Goal: Transaction & Acquisition: Purchase product/service

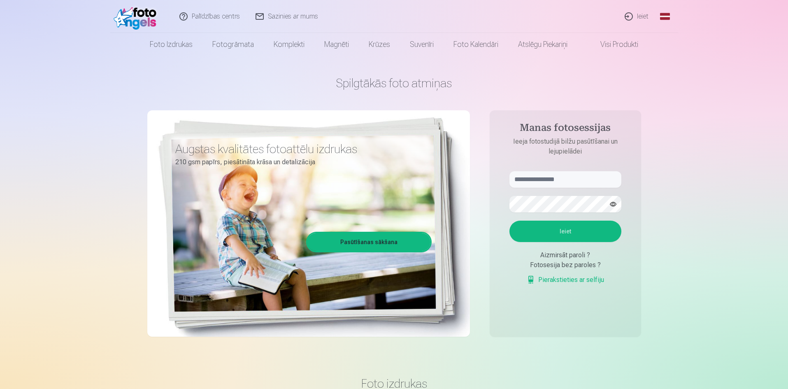
click at [643, 16] on link "Ieiet" at bounding box center [636, 16] width 39 height 33
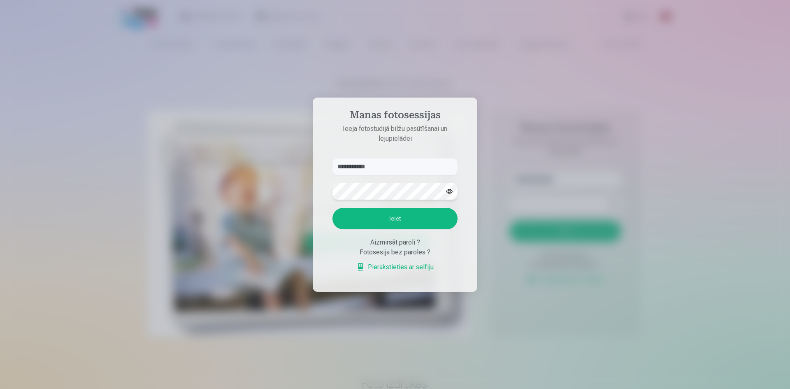
click at [332, 208] on button "Ieiet" at bounding box center [394, 218] width 125 height 21
click at [448, 183] on button "button" at bounding box center [449, 191] width 16 height 16
click at [374, 218] on button "Ieiet" at bounding box center [394, 218] width 125 height 21
click at [393, 218] on button "Ieiet" at bounding box center [394, 218] width 125 height 21
click at [351, 167] on input "**********" at bounding box center [394, 166] width 125 height 16
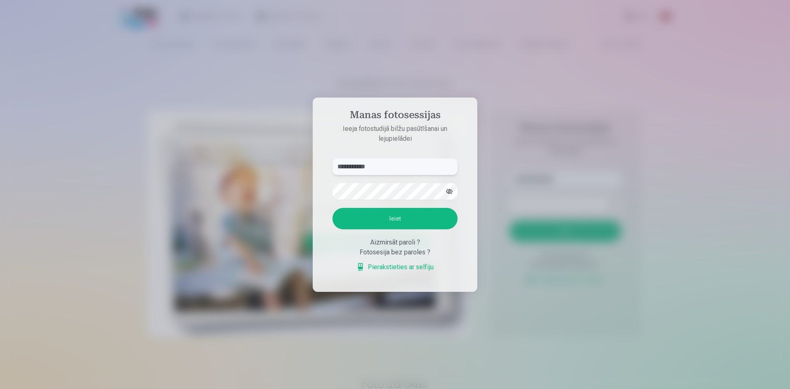
type input "**********"
click at [332, 208] on button "Ieiet" at bounding box center [394, 218] width 125 height 21
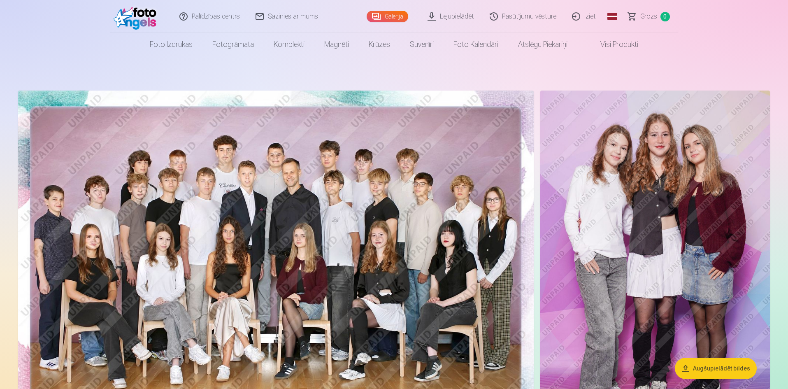
click at [648, 15] on span "Grozs" at bounding box center [648, 17] width 17 height 10
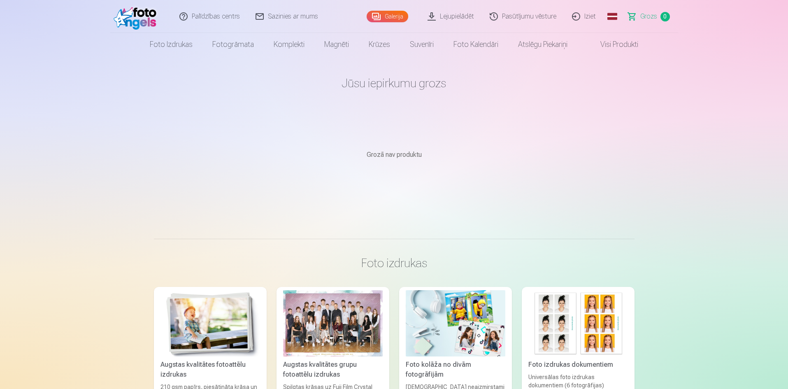
click at [401, 16] on link "Galerija" at bounding box center [388, 17] width 42 height 12
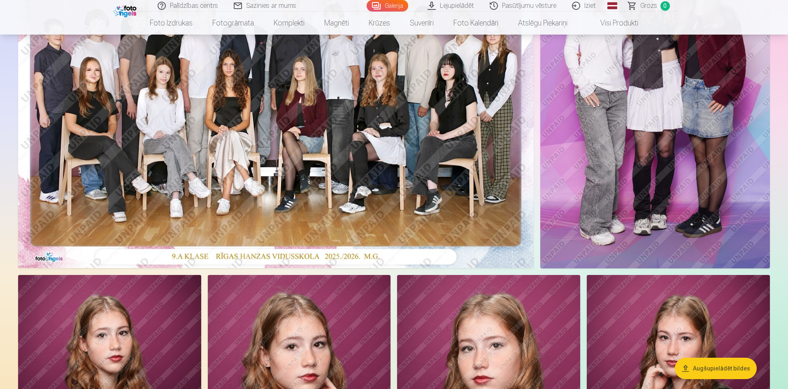
scroll to position [206, 0]
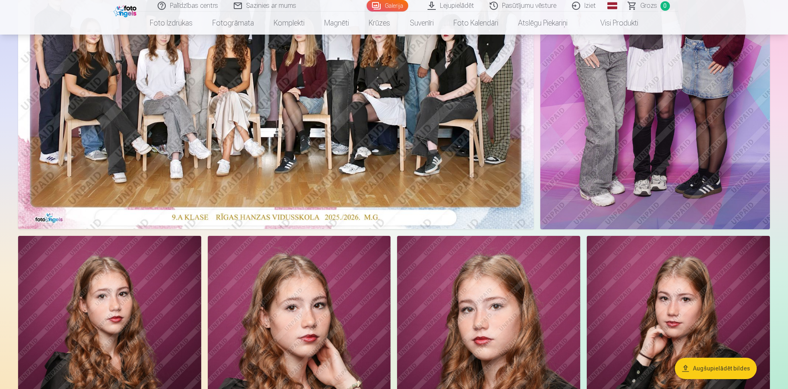
click at [384, 132] on img at bounding box center [275, 57] width 515 height 344
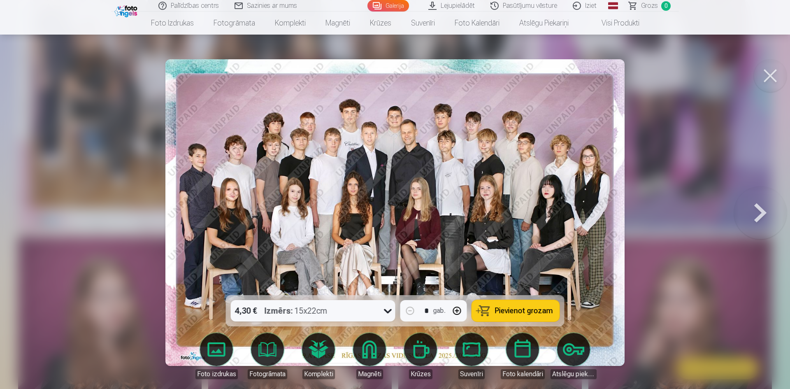
click at [536, 308] on span "Pievienot grozam" at bounding box center [524, 310] width 58 height 7
click at [772, 81] on button at bounding box center [770, 75] width 33 height 33
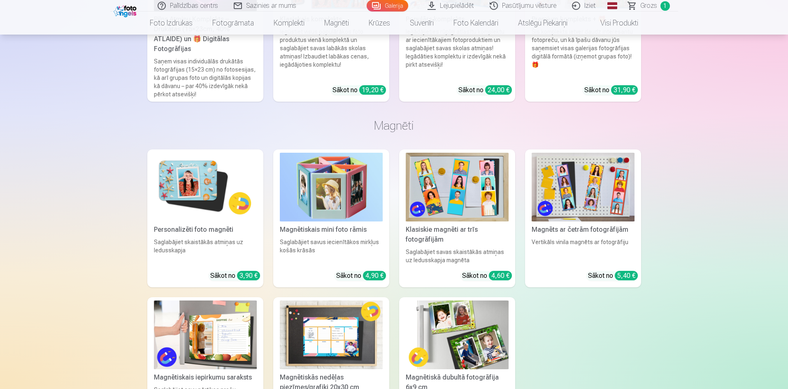
scroll to position [1933, 0]
click at [212, 225] on link "Personalizēti foto magnēti Saglabājiet skaistākās atmiņas uz ledusskapja Sākot …" at bounding box center [205, 218] width 116 height 138
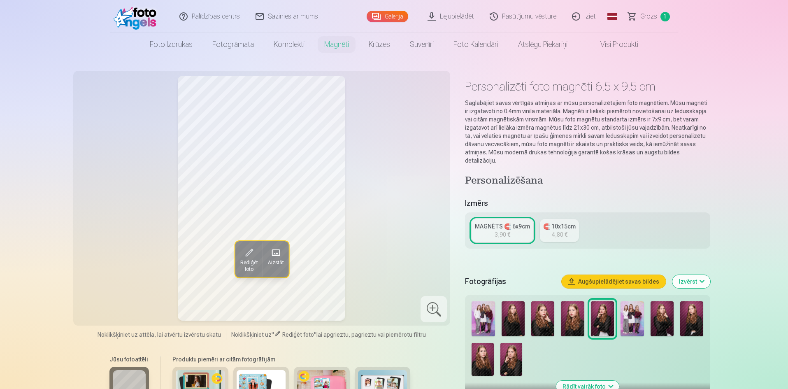
click at [508, 351] on img at bounding box center [511, 359] width 22 height 33
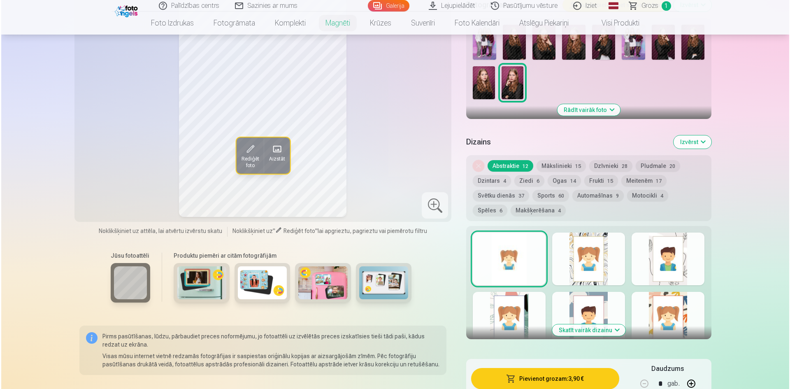
scroll to position [288, 0]
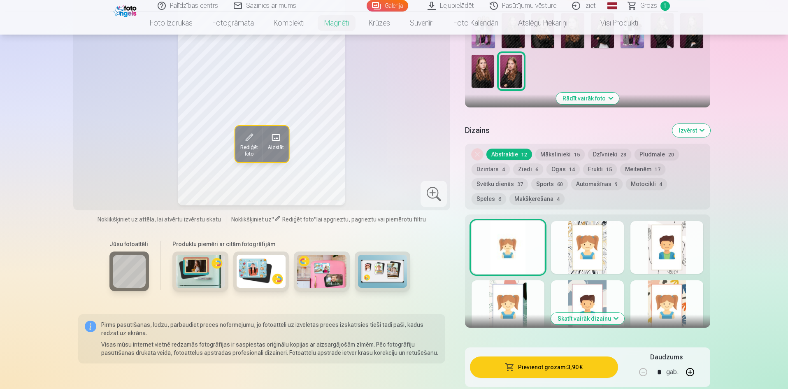
click at [573, 358] on button "Pievienot grozam : 3,90 €" at bounding box center [544, 366] width 148 height 21
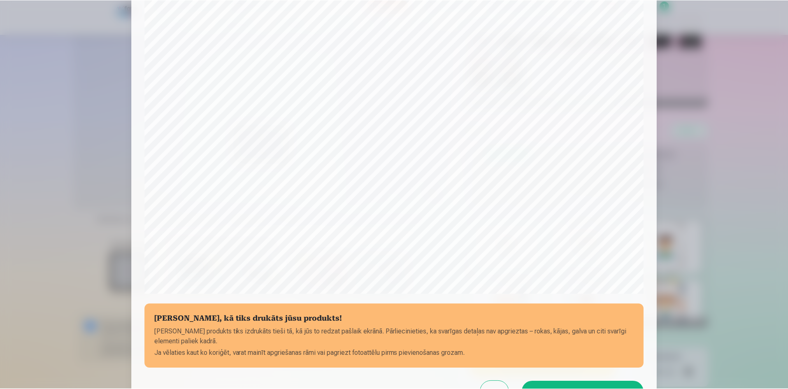
scroll to position [162, 0]
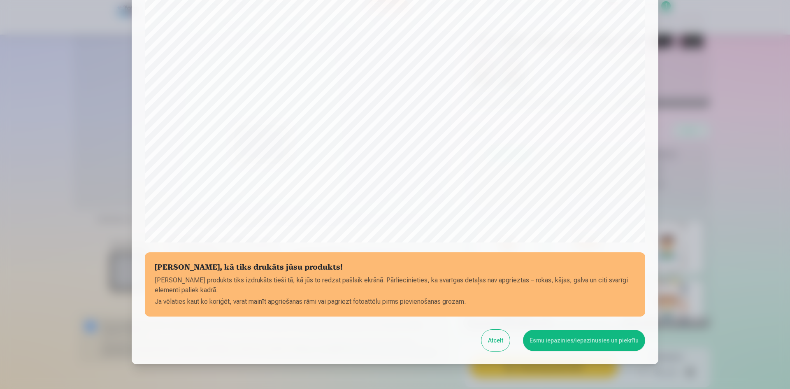
click at [571, 339] on button "Esmu iepazinies/iepazinusies un piekrītu" at bounding box center [584, 339] width 122 height 21
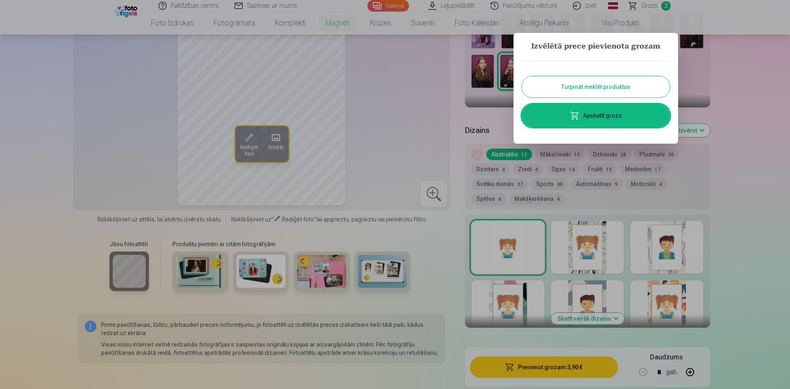
click at [597, 82] on button "Turpināt meklēt produktus" at bounding box center [596, 86] width 148 height 21
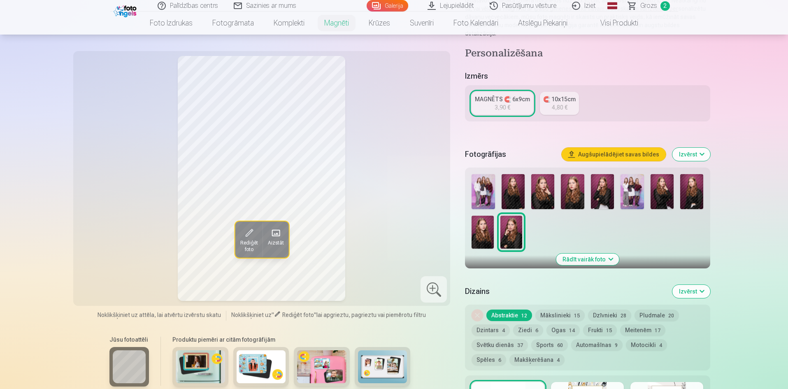
scroll to position [41, 0]
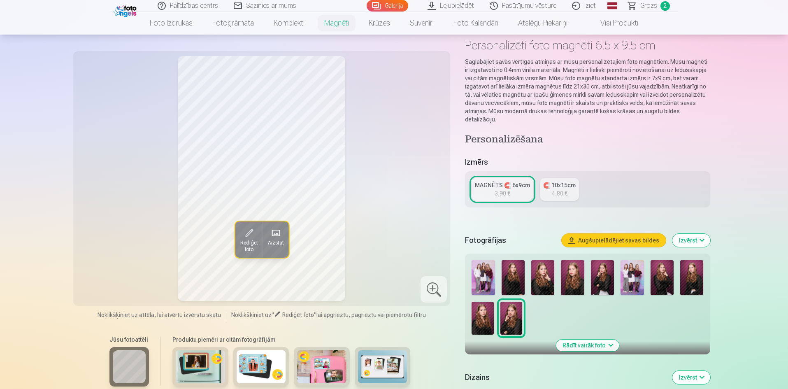
click at [400, 8] on link "Galerija" at bounding box center [388, 6] width 42 height 12
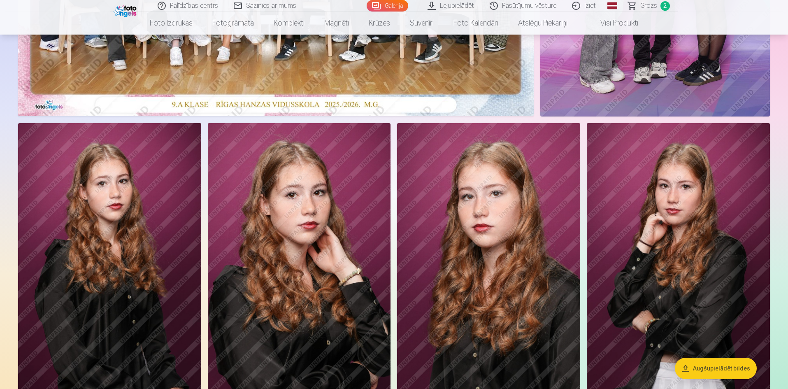
scroll to position [247, 0]
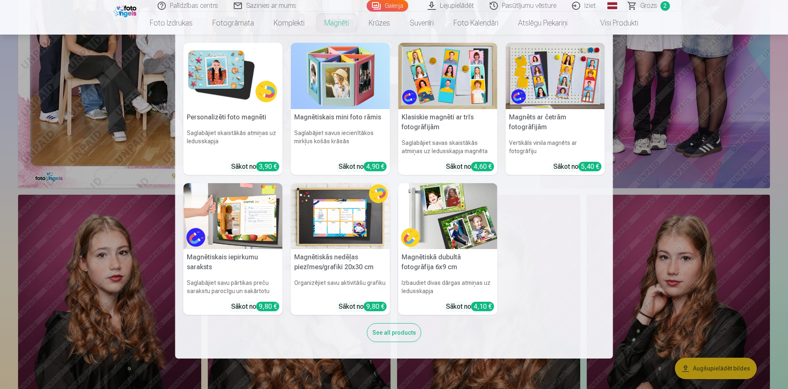
click at [470, 233] on img at bounding box center [447, 216] width 99 height 66
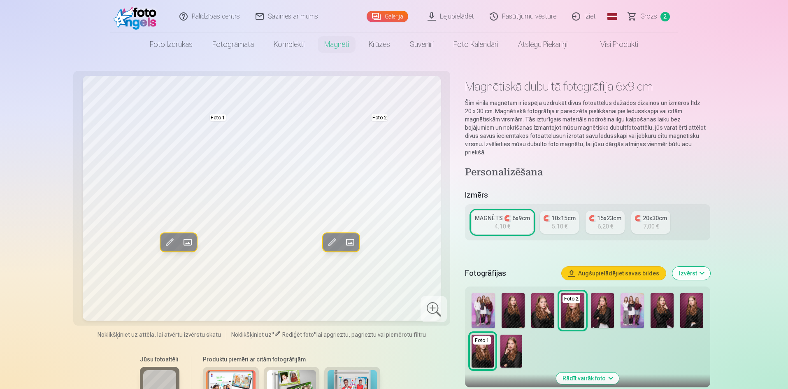
click at [185, 241] on span at bounding box center [187, 242] width 13 height 13
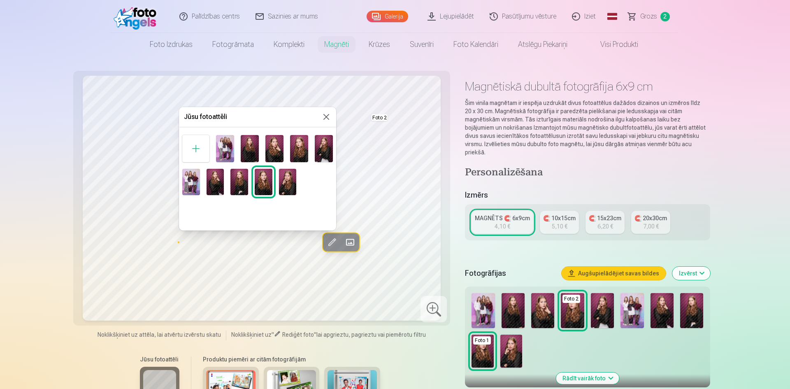
click at [290, 181] on img at bounding box center [288, 182] width 18 height 26
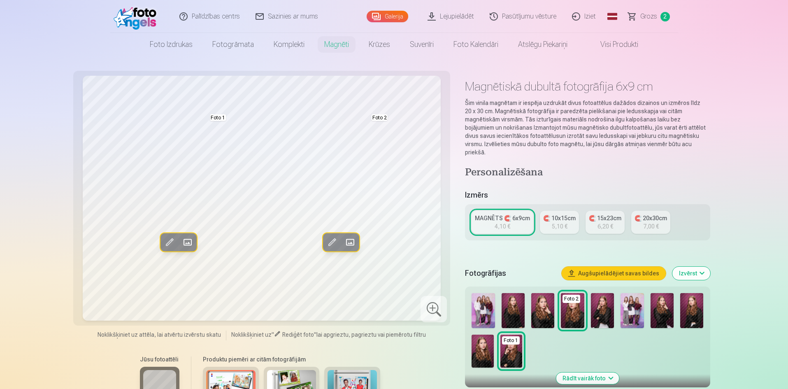
click at [350, 238] on span at bounding box center [349, 242] width 13 height 13
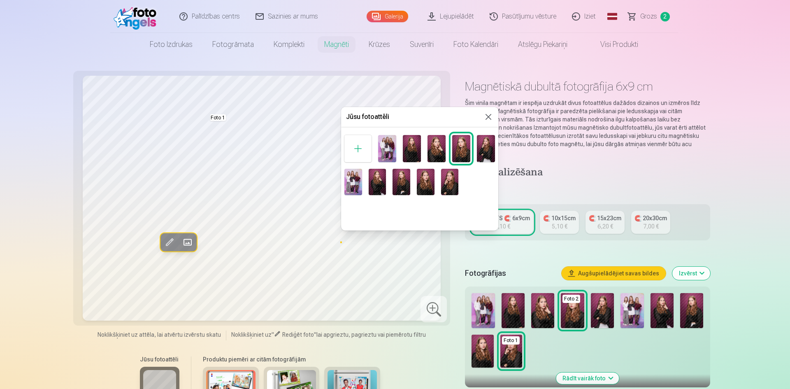
click at [490, 297] on div at bounding box center [395, 194] width 790 height 389
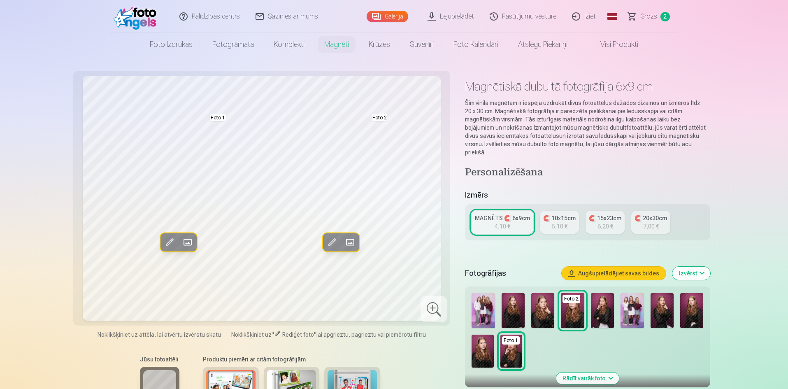
click at [356, 242] on span at bounding box center [349, 242] width 13 height 13
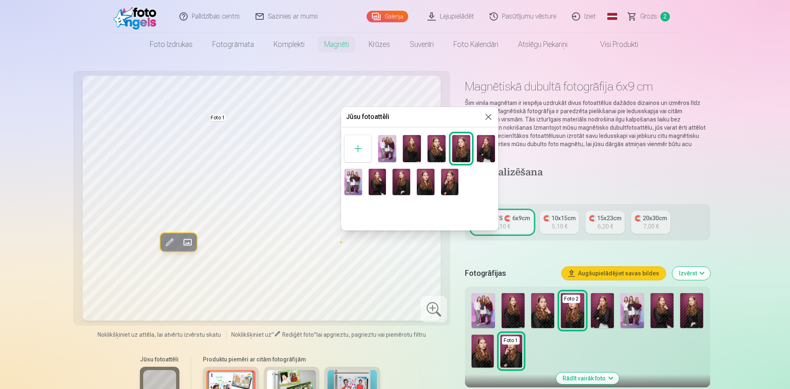
click at [485, 300] on div at bounding box center [395, 194] width 790 height 389
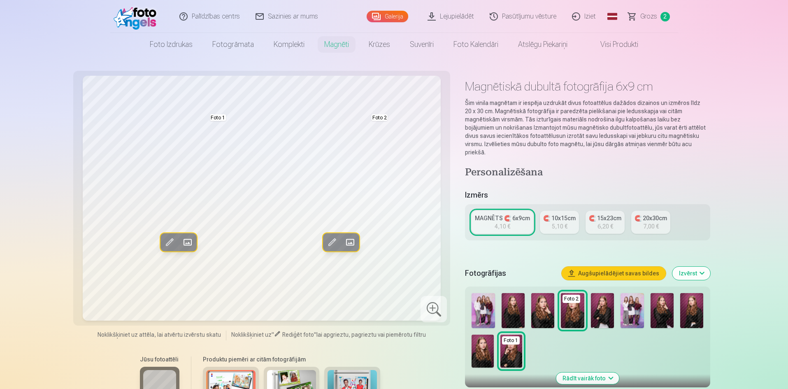
click at [482, 309] on img at bounding box center [482, 310] width 23 height 35
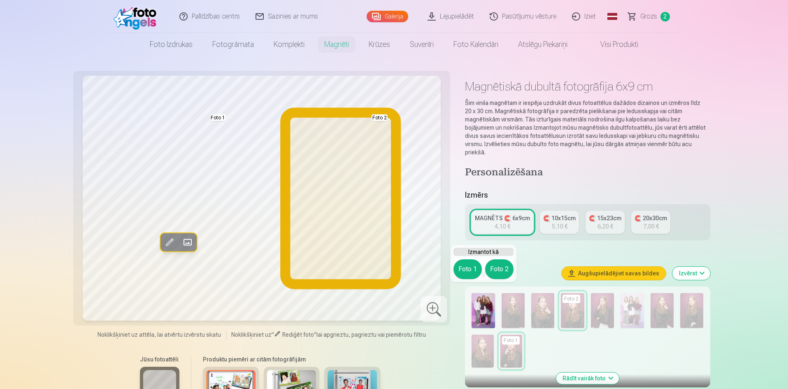
click at [496, 271] on button "Foto 2" at bounding box center [499, 269] width 28 height 20
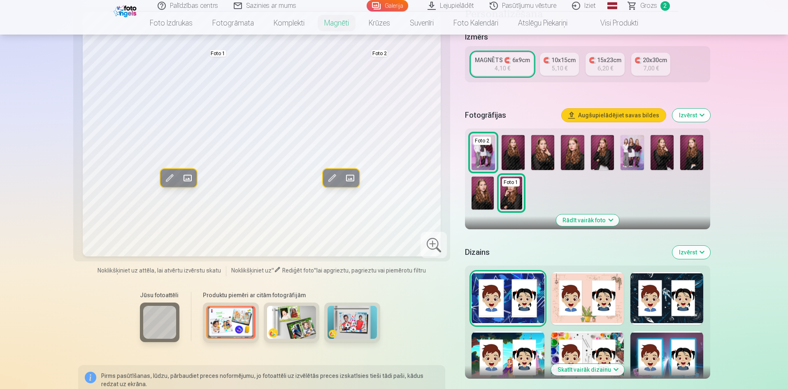
scroll to position [165, 0]
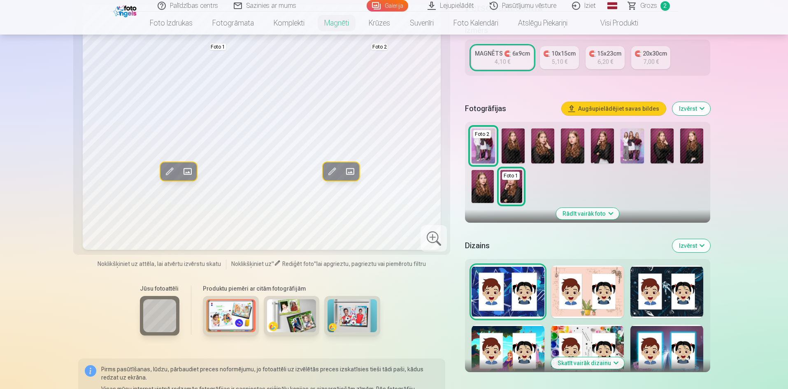
click at [603, 357] on button "Skatīt vairāk dizainu" at bounding box center [587, 363] width 73 height 12
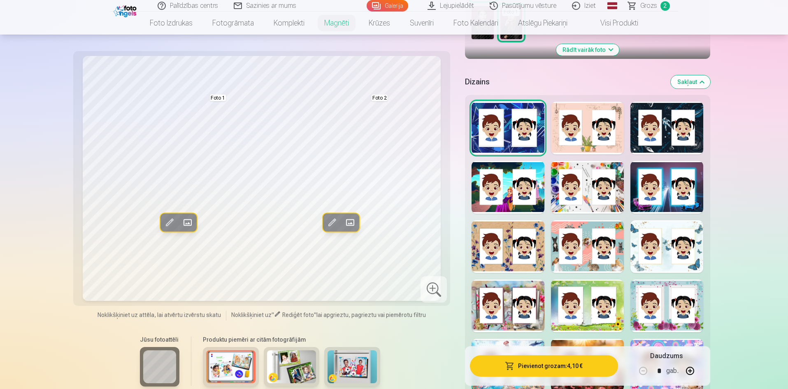
scroll to position [329, 0]
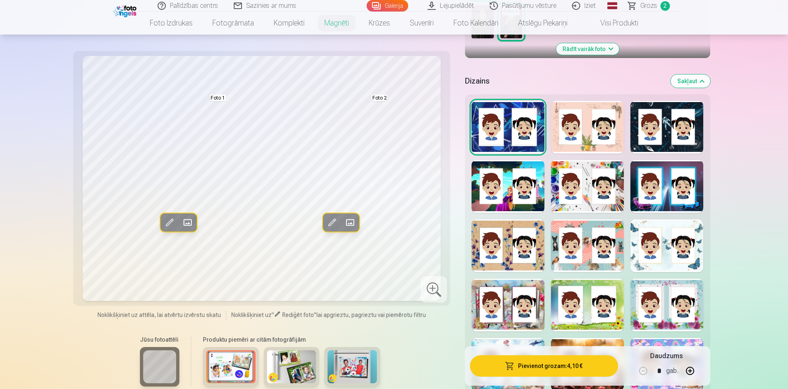
click at [506, 226] on div at bounding box center [507, 245] width 73 height 53
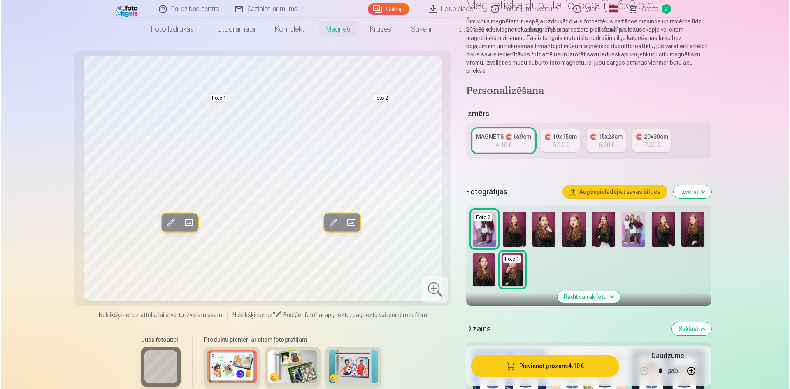
scroll to position [82, 0]
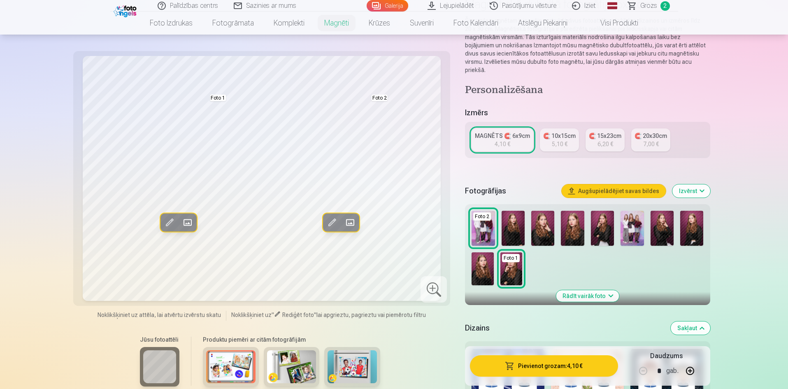
click at [552, 366] on button "Pievienot grozam : 4,10 €" at bounding box center [544, 365] width 148 height 21
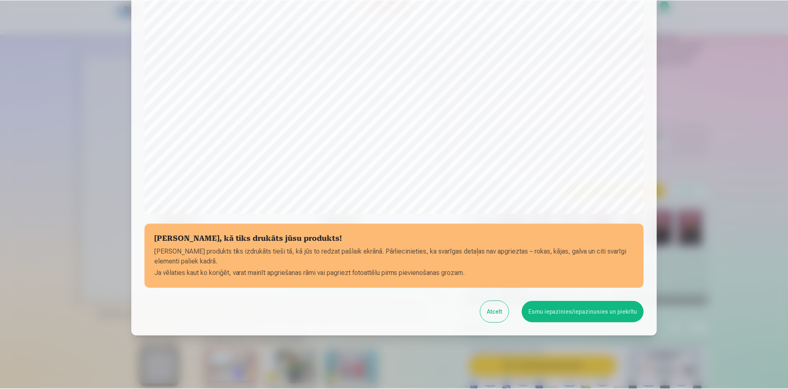
scroll to position [204, 0]
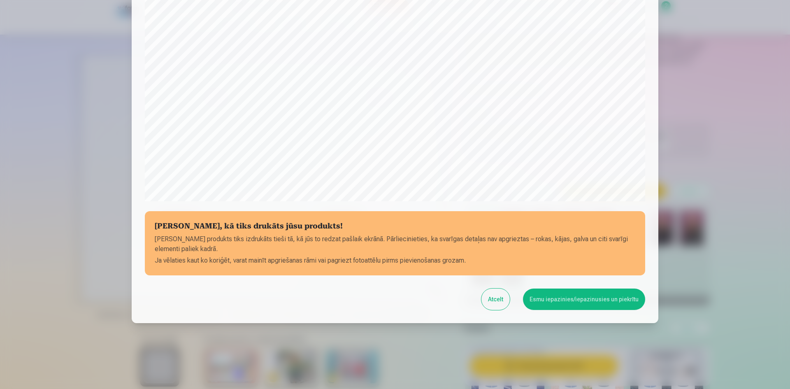
click at [589, 295] on button "Esmu iepazinies/iepazinusies un piekrītu" at bounding box center [584, 298] width 122 height 21
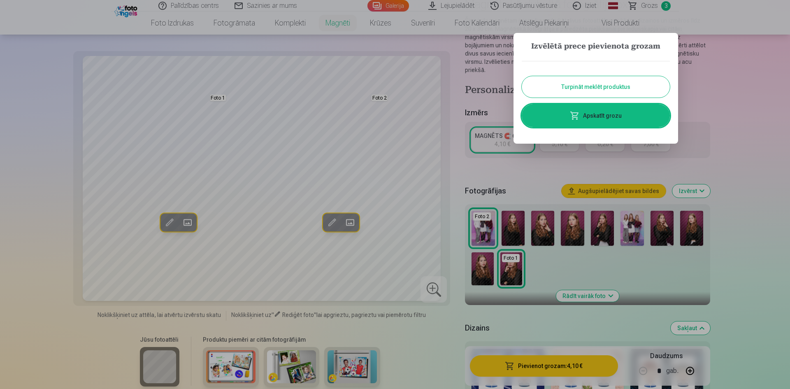
click at [557, 87] on button "Turpināt meklēt produktus" at bounding box center [596, 86] width 148 height 21
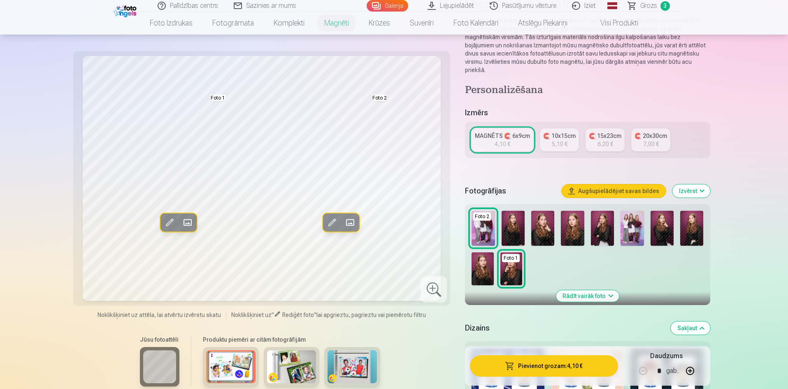
click at [626, 221] on img at bounding box center [631, 228] width 23 height 35
click at [397, 6] on link "Galerija" at bounding box center [388, 6] width 42 height 12
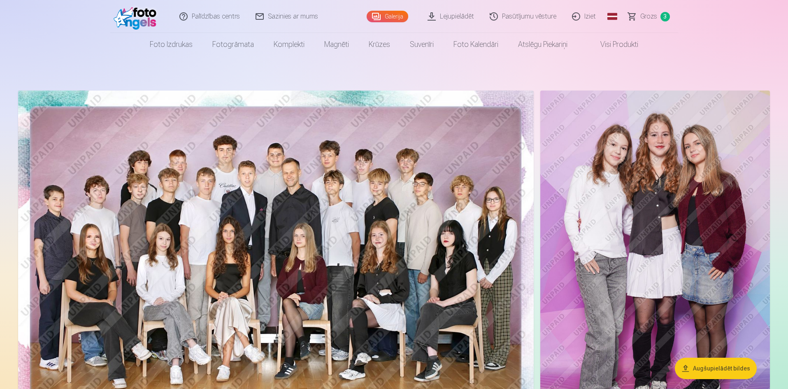
click at [647, 17] on span "Grozs" at bounding box center [648, 17] width 17 height 10
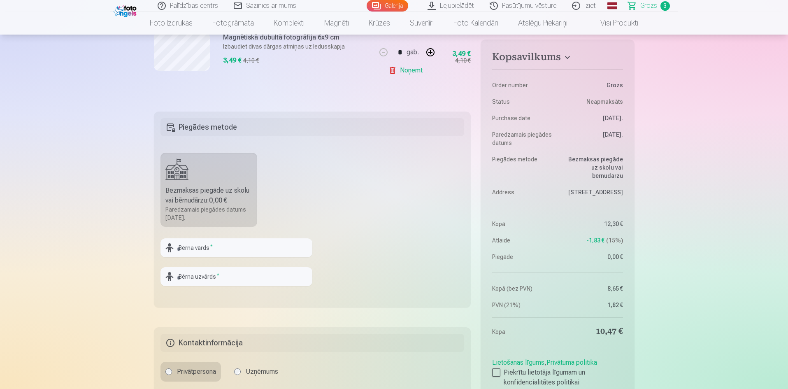
scroll to position [370, 0]
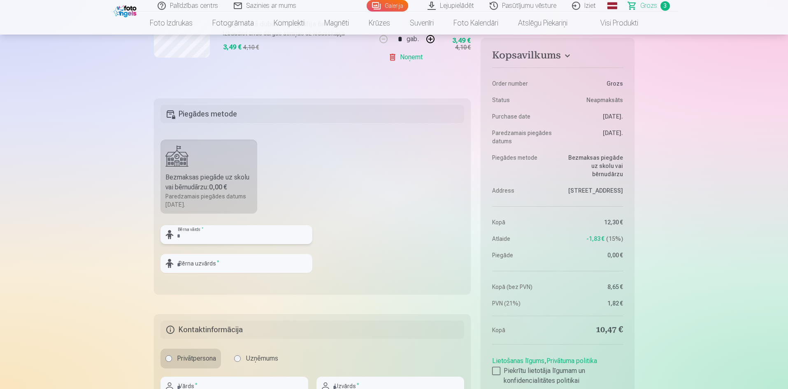
click at [211, 235] on input "text" at bounding box center [236, 234] width 152 height 19
type input "*"
type input "*******"
click at [247, 255] on input "text" at bounding box center [236, 263] width 152 height 19
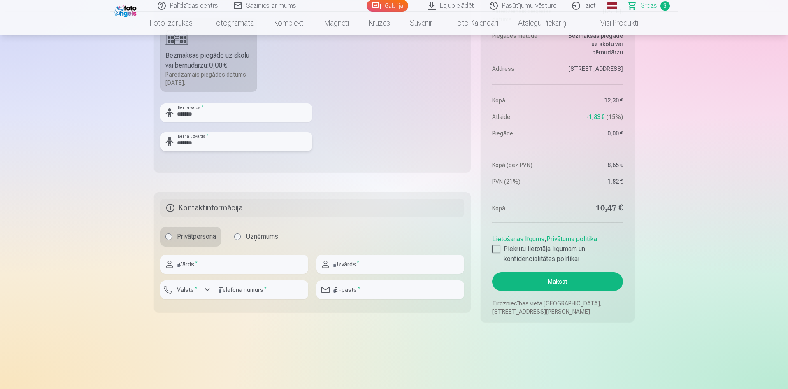
scroll to position [494, 0]
type input "*******"
click at [216, 264] on input "text" at bounding box center [234, 262] width 148 height 19
type input "****"
click at [346, 265] on input "text" at bounding box center [390, 262] width 148 height 19
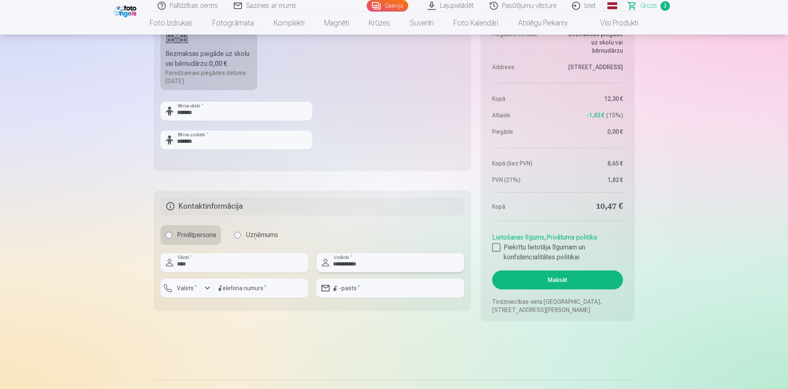
click at [347, 264] on input "**********" at bounding box center [390, 262] width 148 height 19
type input "**********"
click at [207, 288] on div "button" at bounding box center [207, 288] width 10 height 10
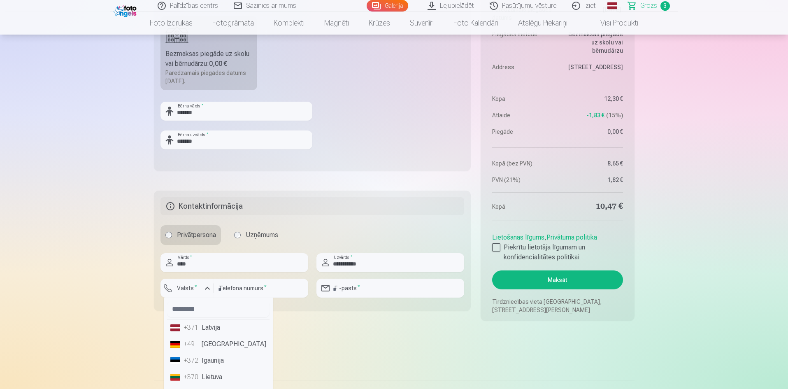
drag, startPoint x: 219, startPoint y: 330, endPoint x: 220, endPoint y: 325, distance: 5.0
click at [219, 327] on li "+371 Latvija" at bounding box center [218, 327] width 102 height 16
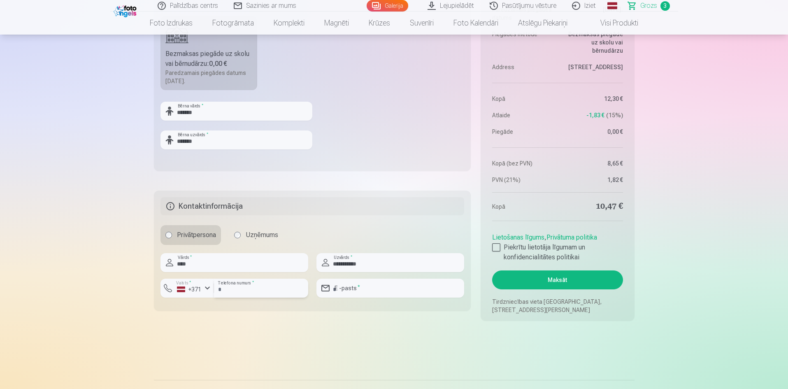
click at [236, 290] on input "number" at bounding box center [261, 287] width 94 height 19
type input "********"
click at [360, 285] on input "email" at bounding box center [390, 287] width 148 height 19
type input "**********"
click at [496, 249] on div at bounding box center [496, 247] width 8 height 8
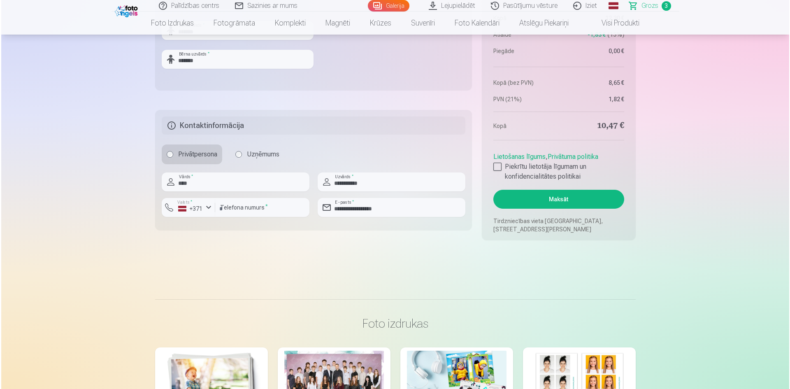
scroll to position [576, 0]
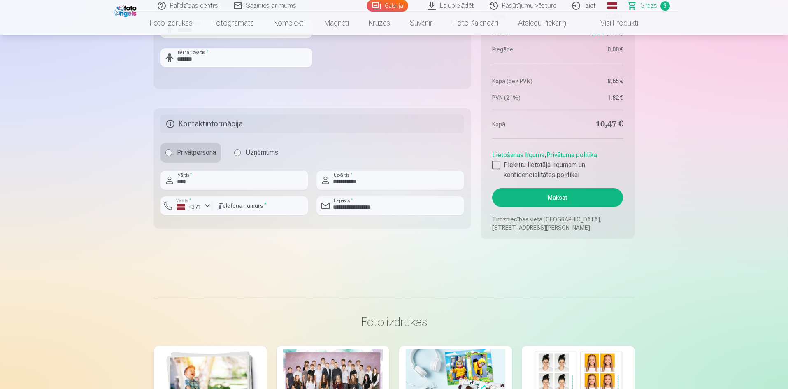
click at [559, 195] on button "Maksāt" at bounding box center [557, 197] width 130 height 19
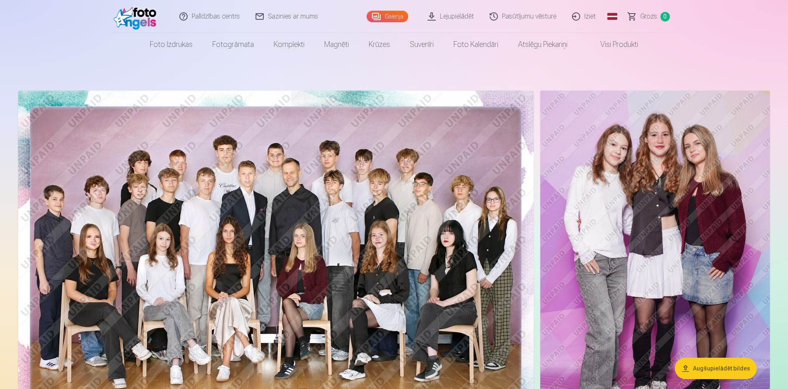
click at [590, 15] on link "Iziet" at bounding box center [583, 16] width 39 height 33
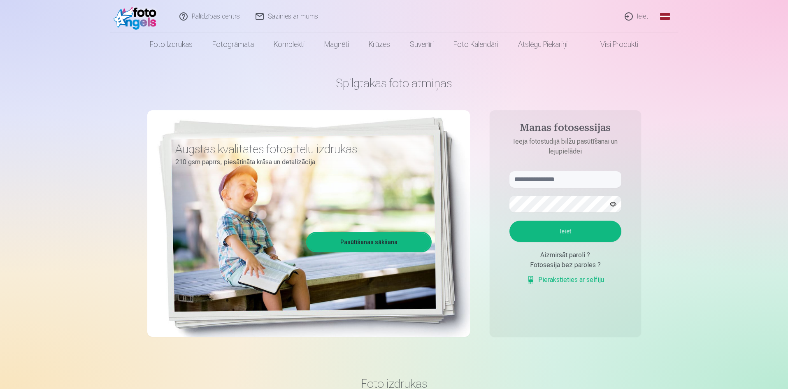
click at [645, 15] on link "Ieiet" at bounding box center [636, 16] width 39 height 33
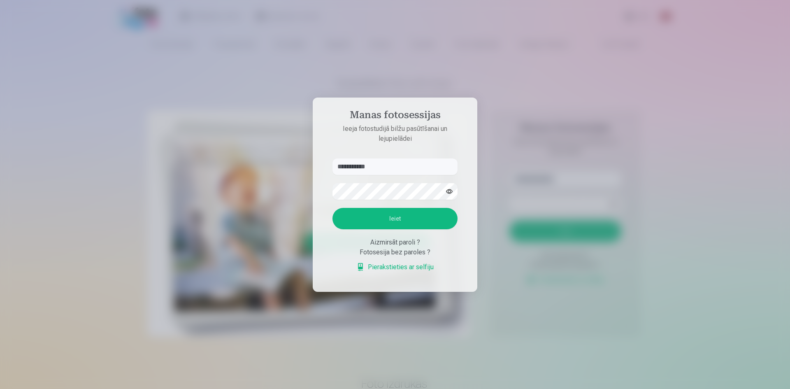
type input "**********"
click at [332, 208] on button "Ieiet" at bounding box center [394, 218] width 125 height 21
